Goal: Contribute content: Add original content to the website for others to see

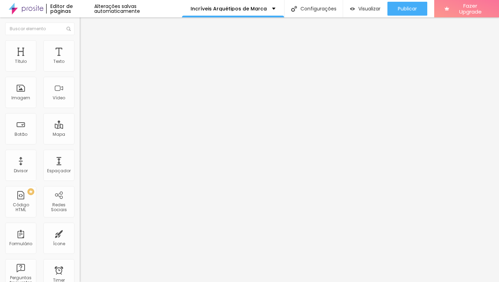
click at [80, 44] on img at bounding box center [83, 43] width 6 height 6
click at [80, 40] on img at bounding box center [83, 36] width 6 height 6
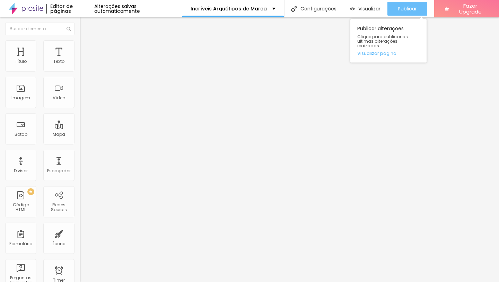
click at [410, 8] on span "Publicar" at bounding box center [407, 9] width 19 height 6
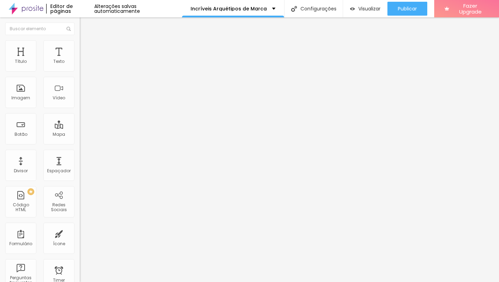
click at [80, 43] on li "Avançado" at bounding box center [120, 43] width 80 height 7
click at [80, 40] on img at bounding box center [83, 36] width 6 height 6
click at [85, 26] on div "Editar Texto" at bounding box center [105, 26] width 40 height 6
click at [85, 25] on img "button" at bounding box center [88, 26] width 6 height 6
click at [55, 54] on div "Texto" at bounding box center [58, 55] width 31 height 31
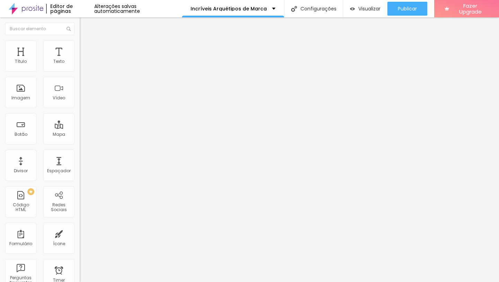
click at [86, 48] on span "Avançado" at bounding box center [97, 45] width 23 height 6
click at [83, 64] on icon "button" at bounding box center [85, 62] width 4 height 4
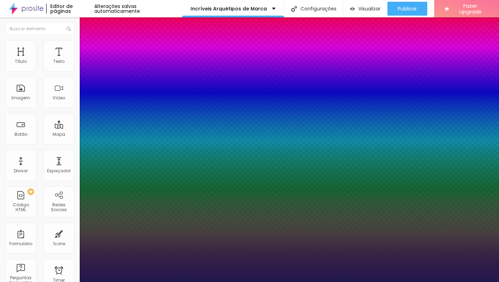
type input "1"
type input "15"
type input "1"
type input "14"
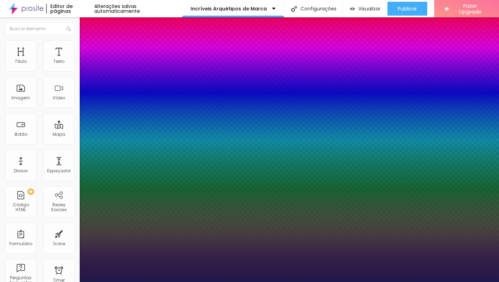
type input "14"
type input "1"
type input "14"
type input "1"
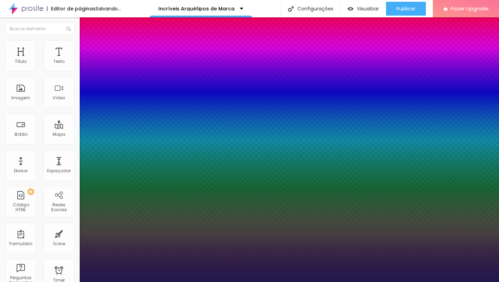
click at [244, 281] on div at bounding box center [249, 282] width 499 height 0
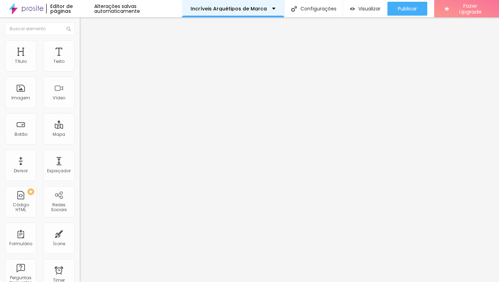
click at [410, 10] on span "Publicar" at bounding box center [407, 9] width 19 height 6
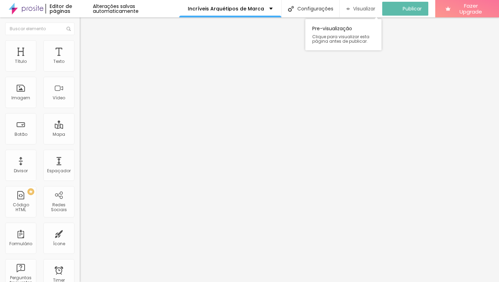
click at [369, 10] on span "Visualizar" at bounding box center [364, 9] width 22 height 6
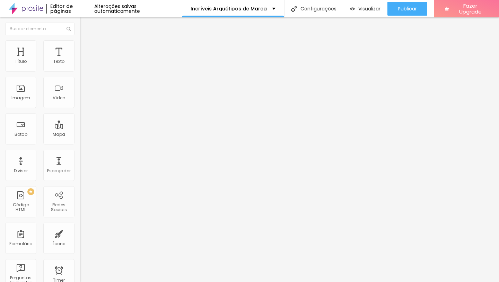
click at [83, 64] on icon "button" at bounding box center [85, 62] width 4 height 4
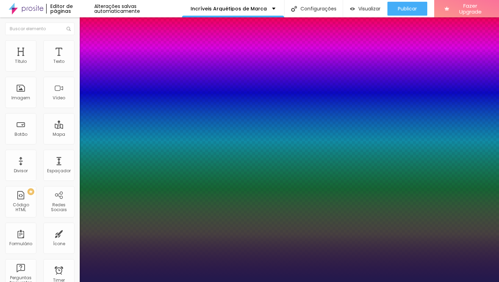
type input "1"
type input "12"
type input "1"
type input "13"
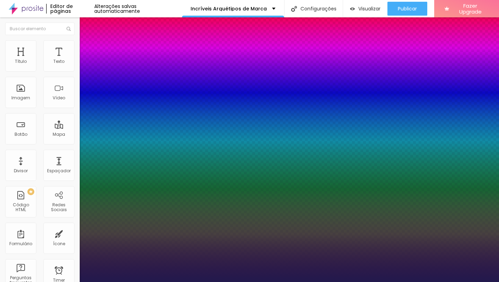
type input "13"
type input "1"
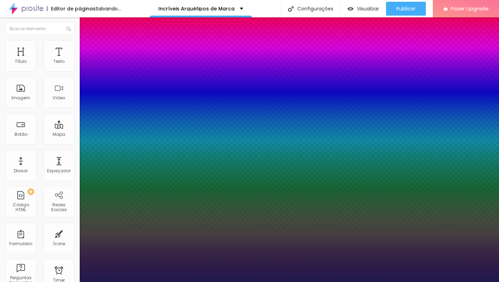
type input "13"
click at [407, 281] on div at bounding box center [249, 282] width 499 height 0
